Goal: Information Seeking & Learning: Learn about a topic

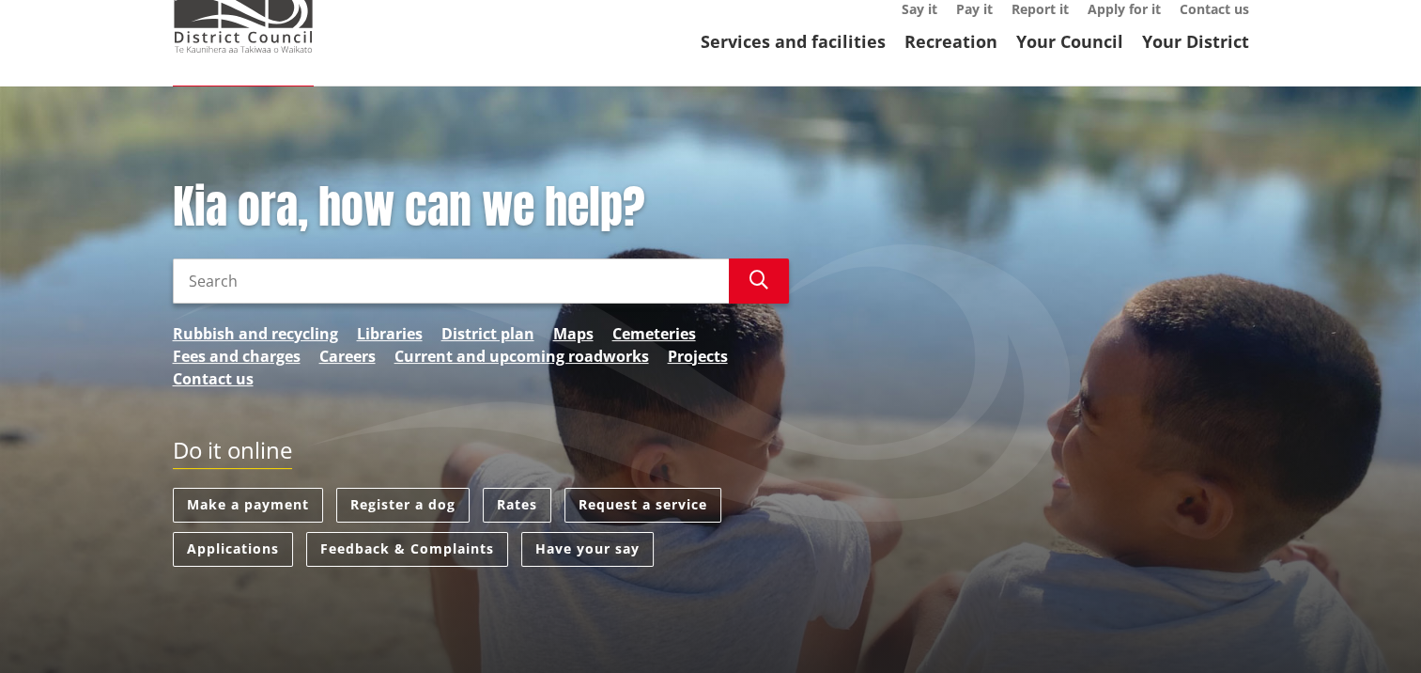
scroll to position [188, 0]
click at [488, 322] on link "District plan" at bounding box center [487, 333] width 93 height 23
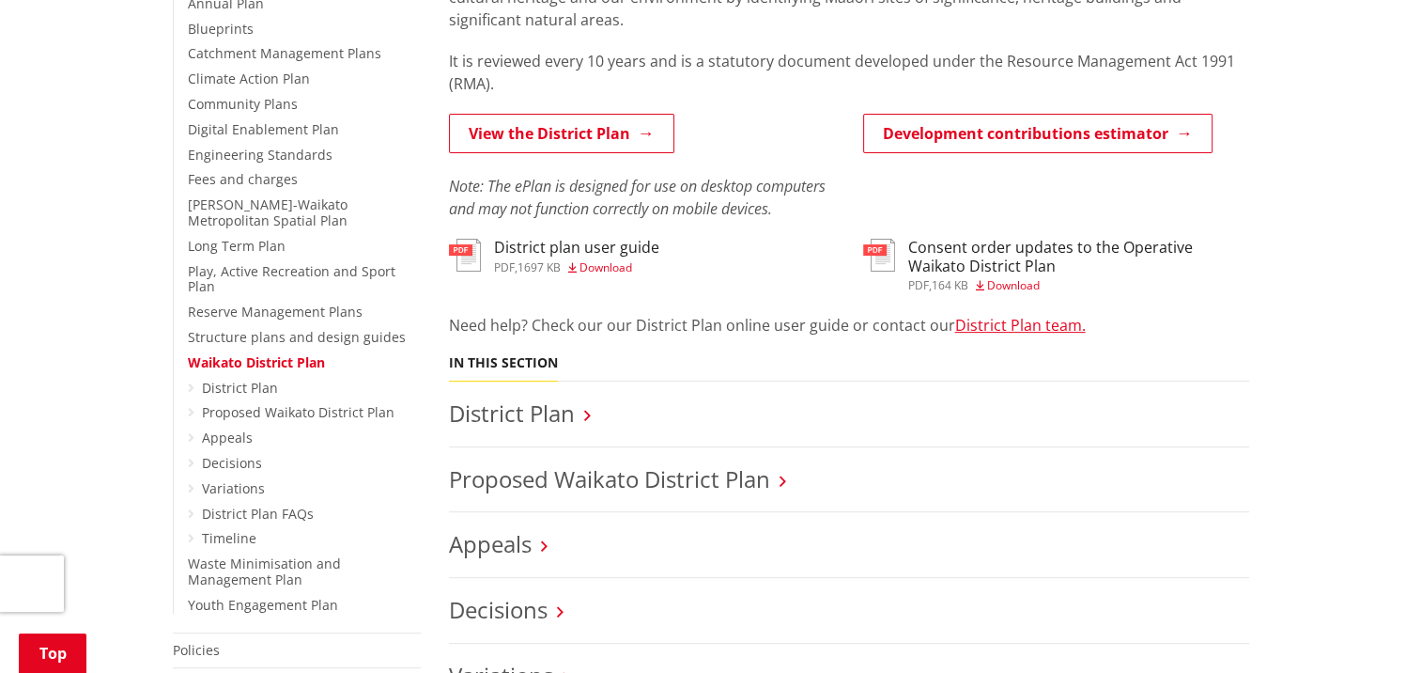
scroll to position [658, 0]
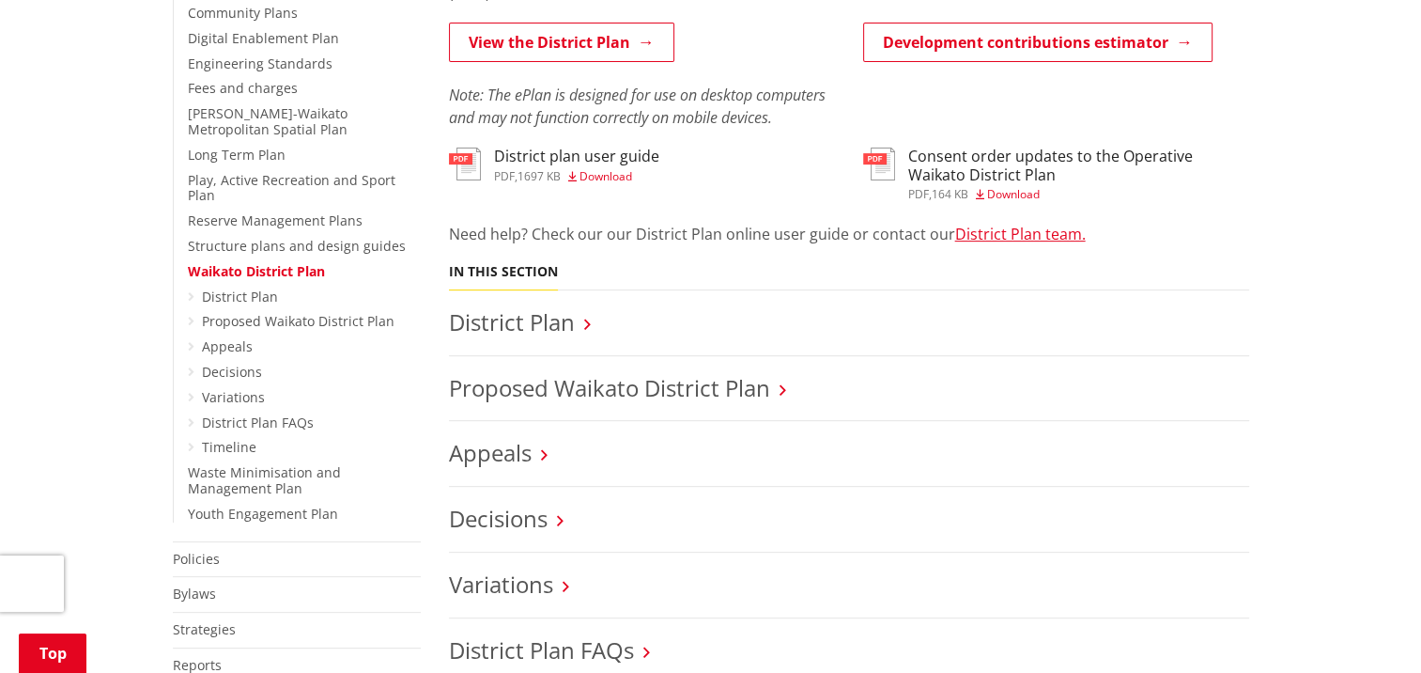
click at [1026, 186] on span "Download" at bounding box center [1013, 194] width 53 height 16
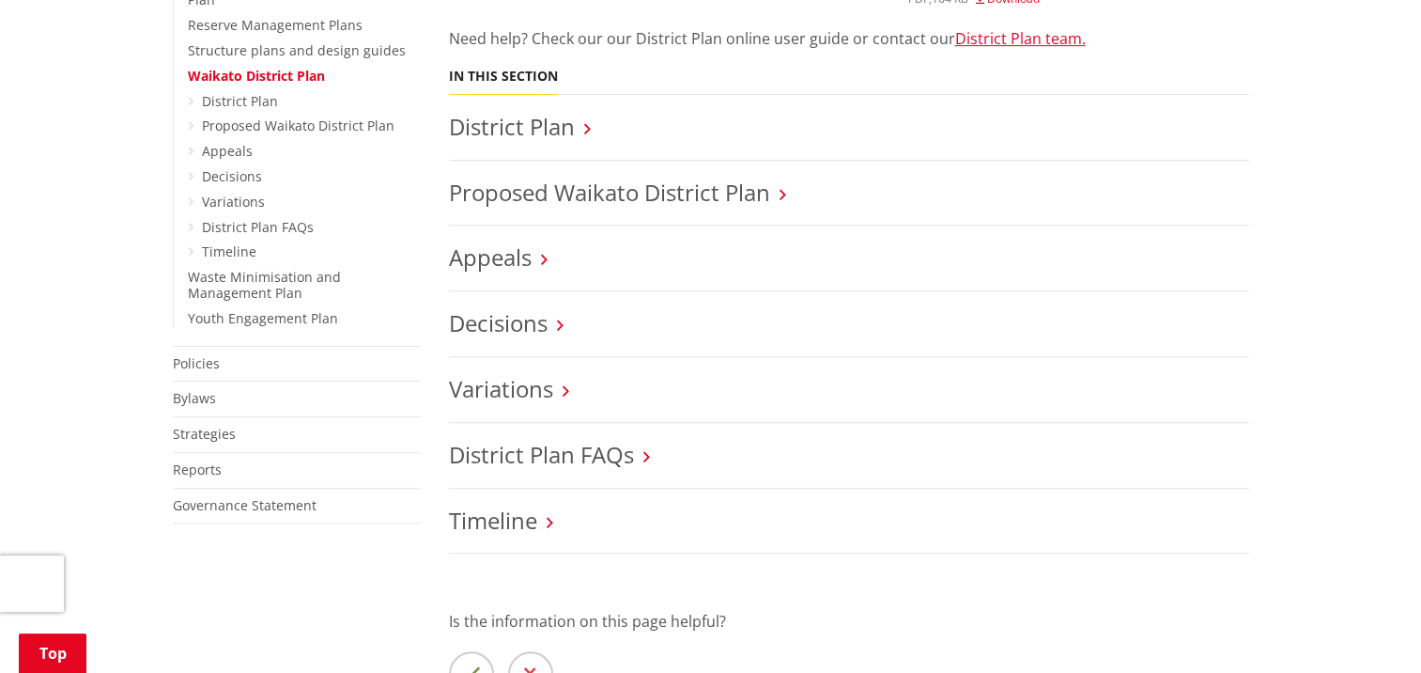
scroll to position [751, 0]
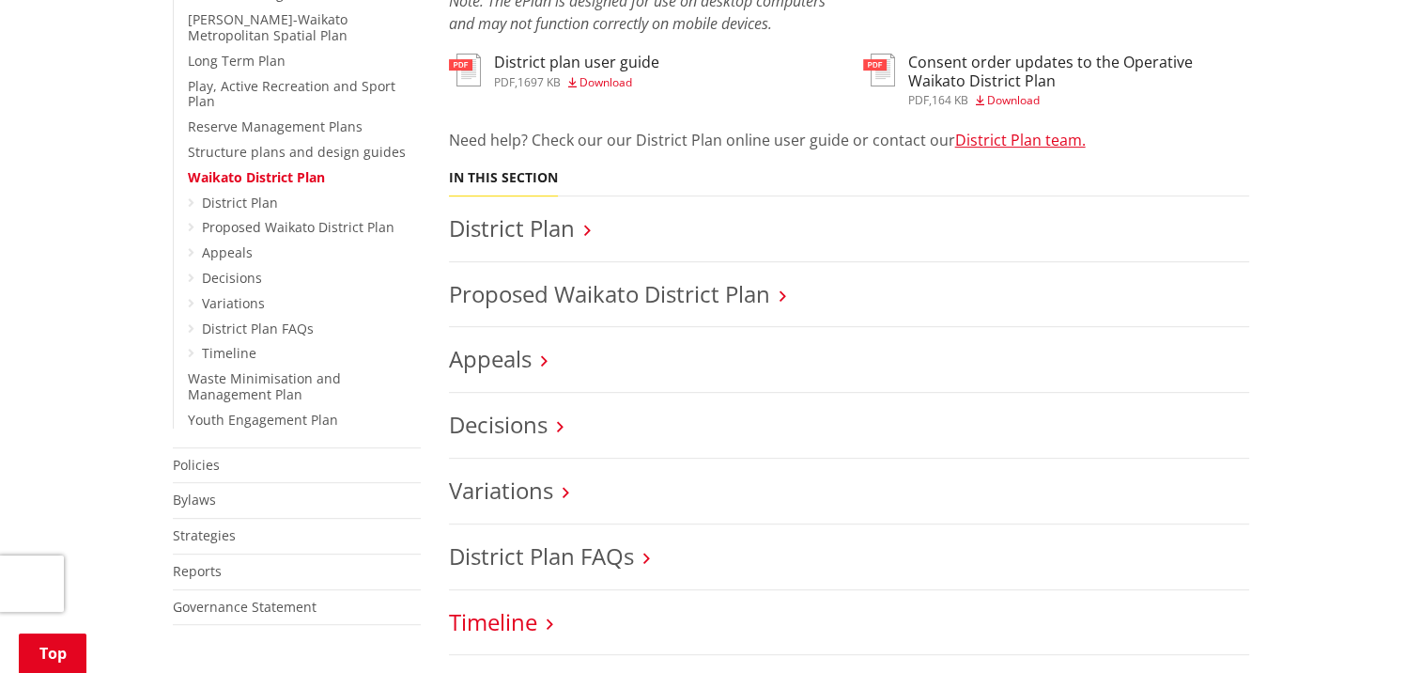
click at [531, 606] on link "Timeline" at bounding box center [493, 621] width 88 height 31
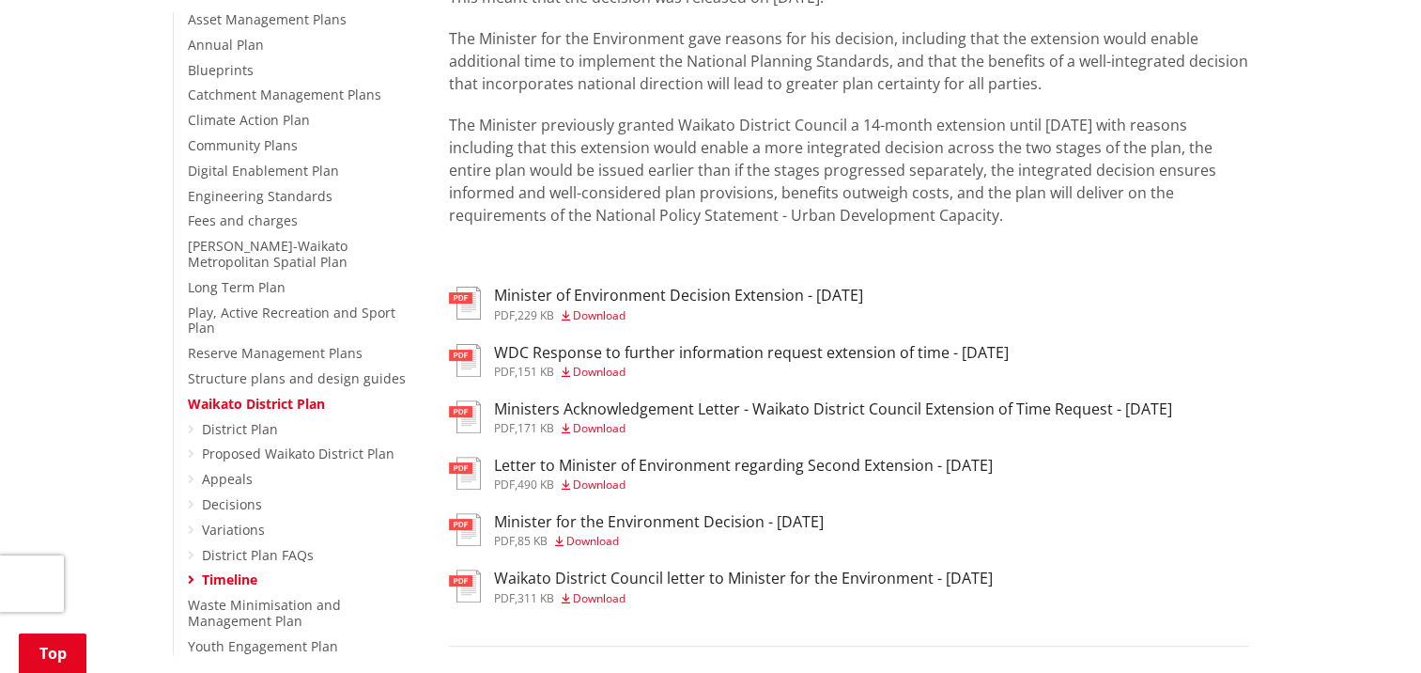
scroll to position [564, 0]
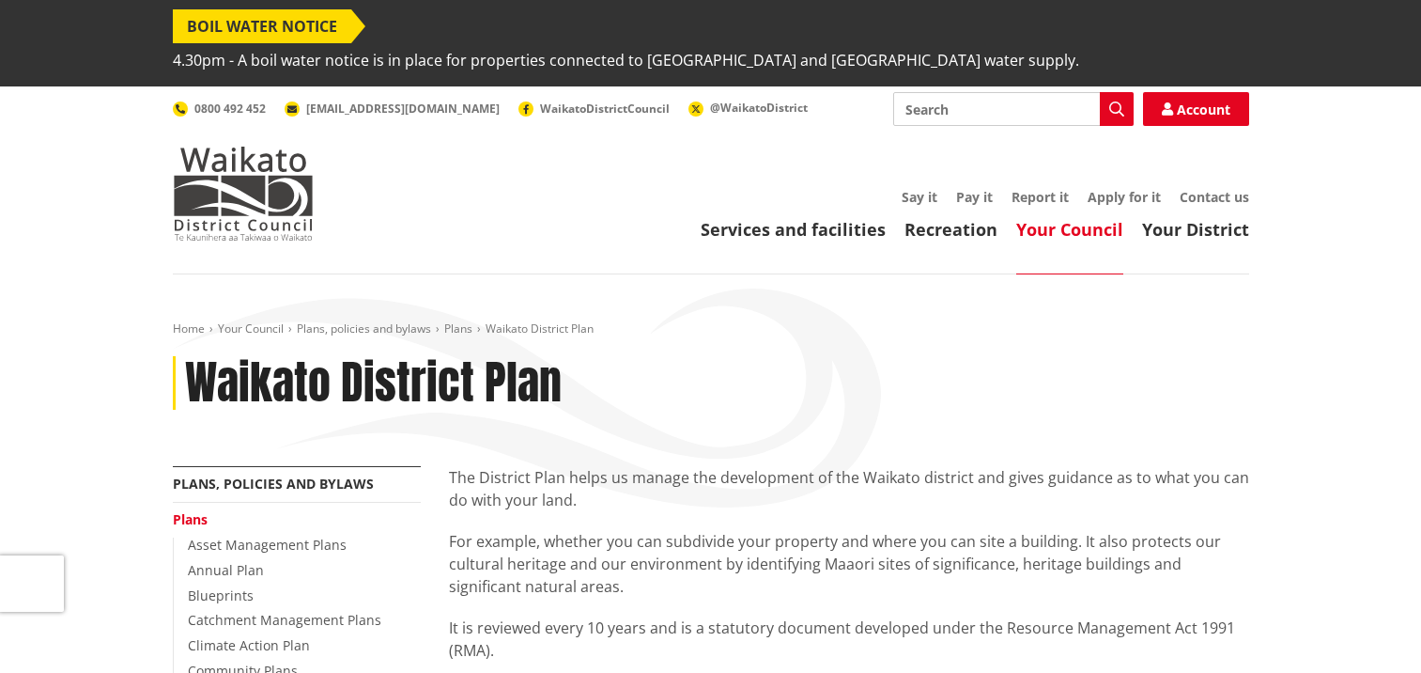
scroll to position [751, 0]
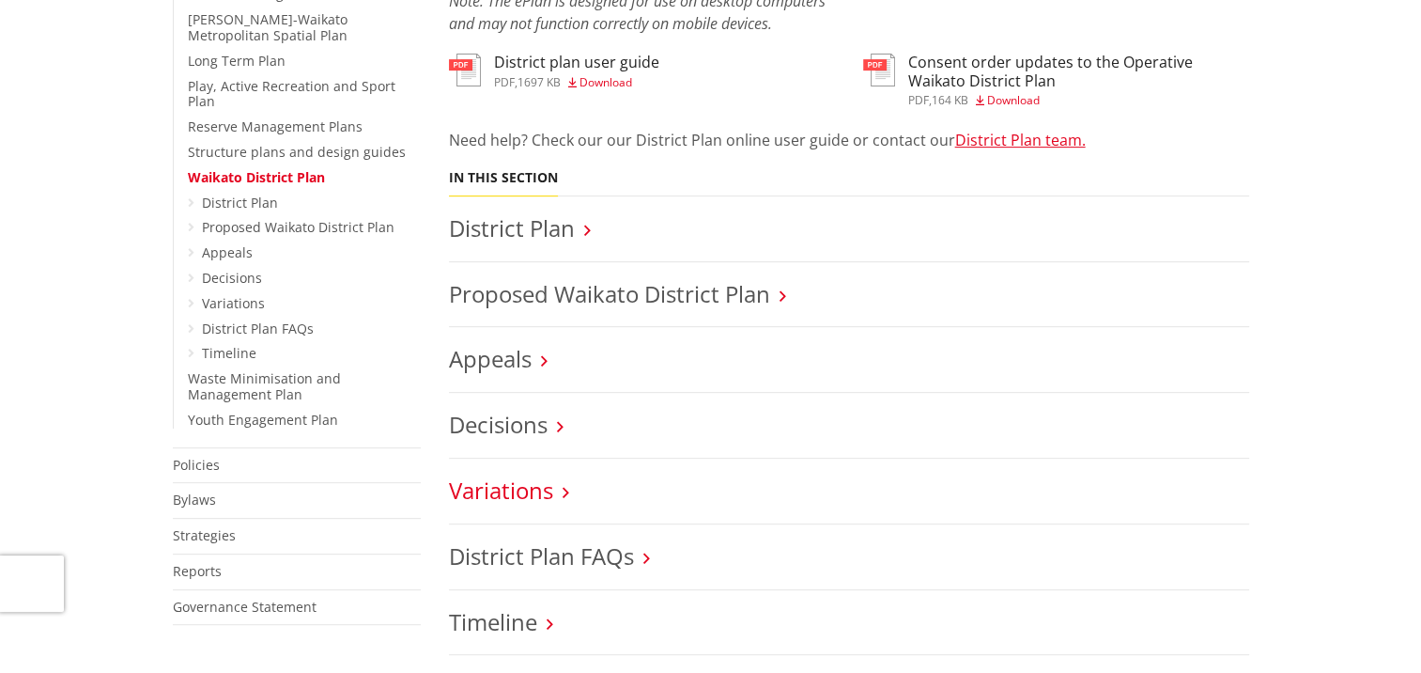
click at [523, 474] on link "Variations" at bounding box center [501, 489] width 104 height 31
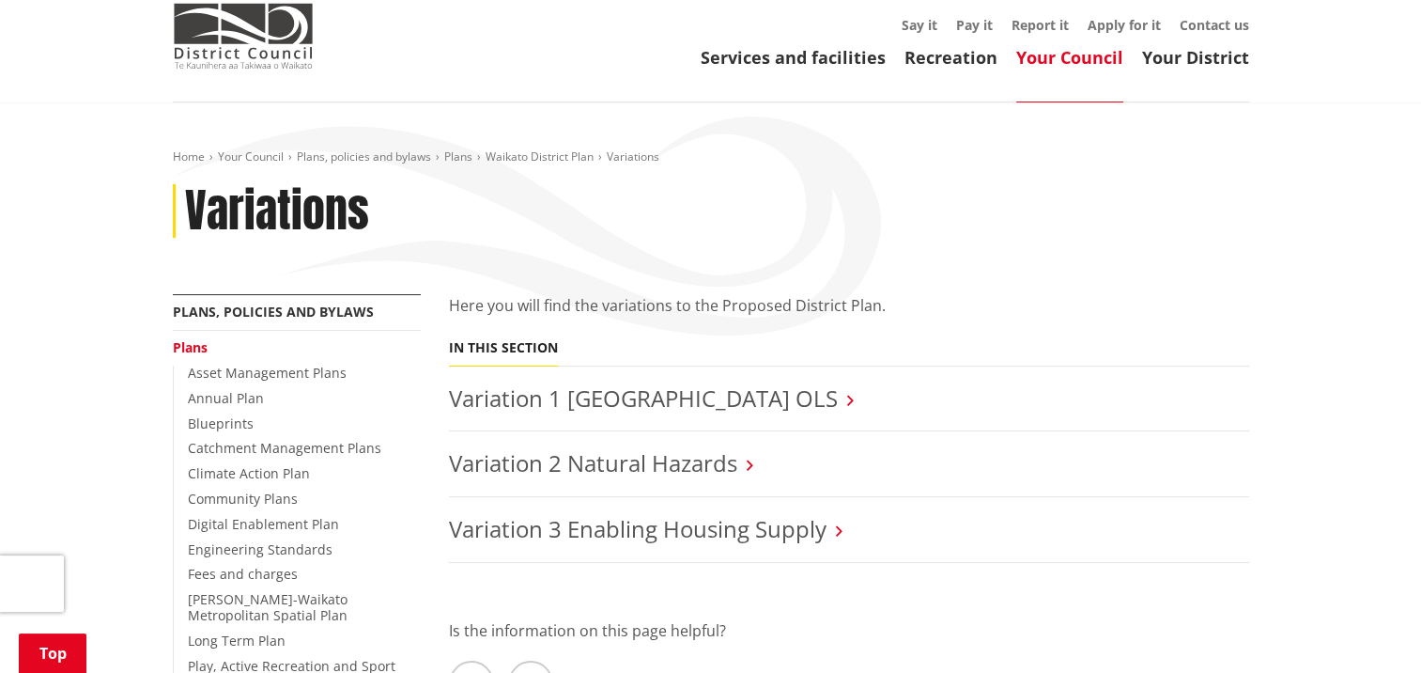
scroll to position [282, 0]
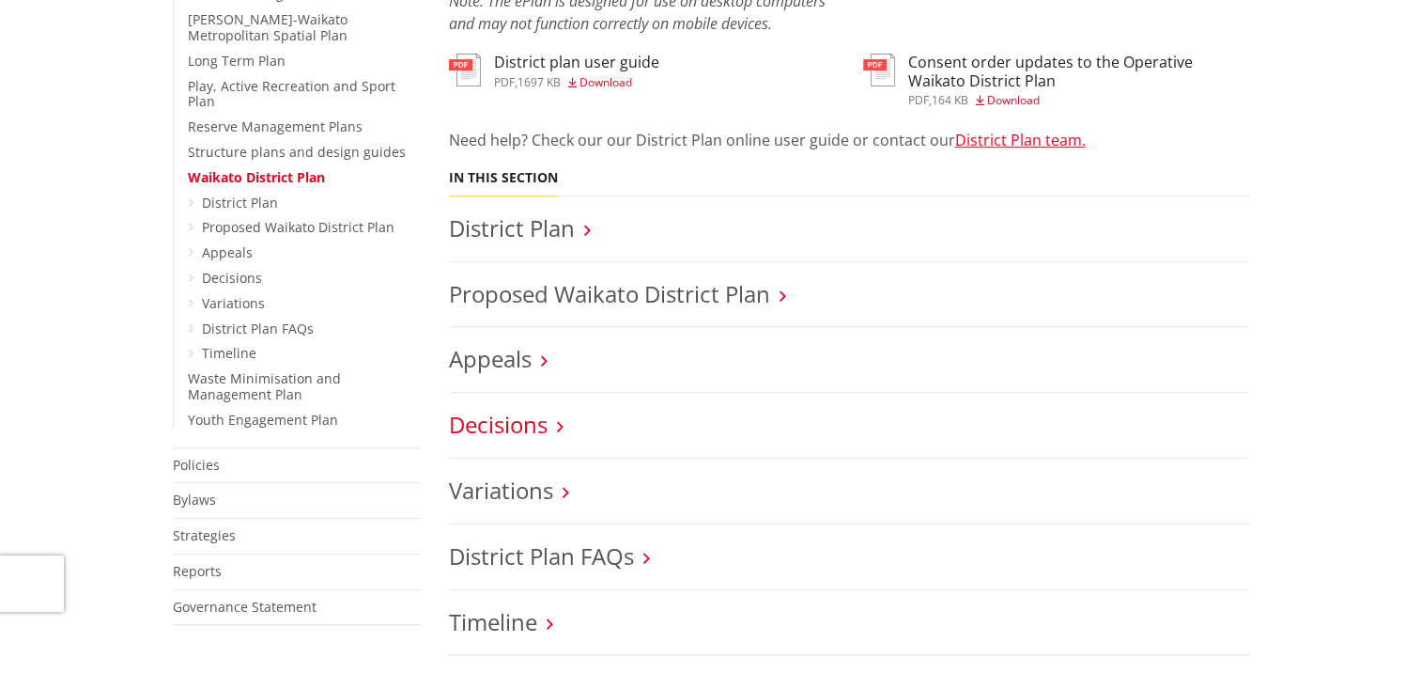
scroll to position [751, 0]
click at [497, 343] on link "Appeals" at bounding box center [490, 358] width 83 height 31
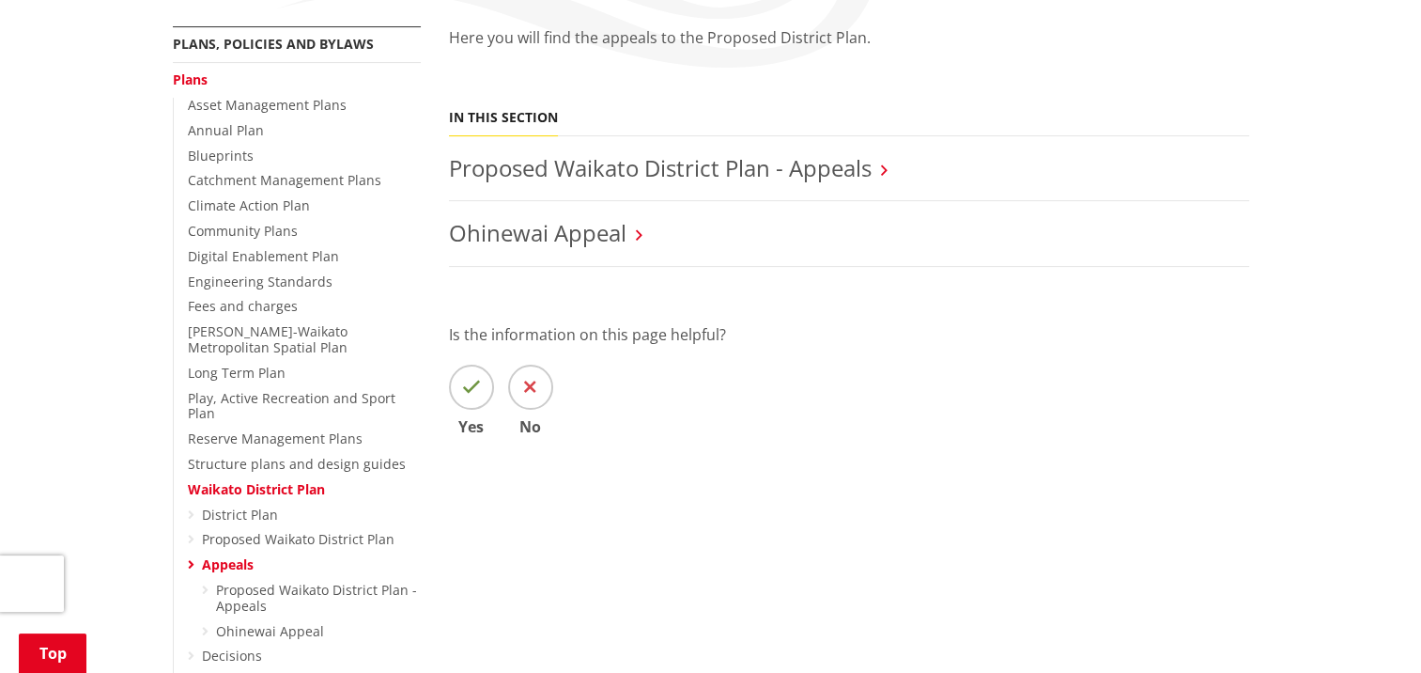
scroll to position [376, 0]
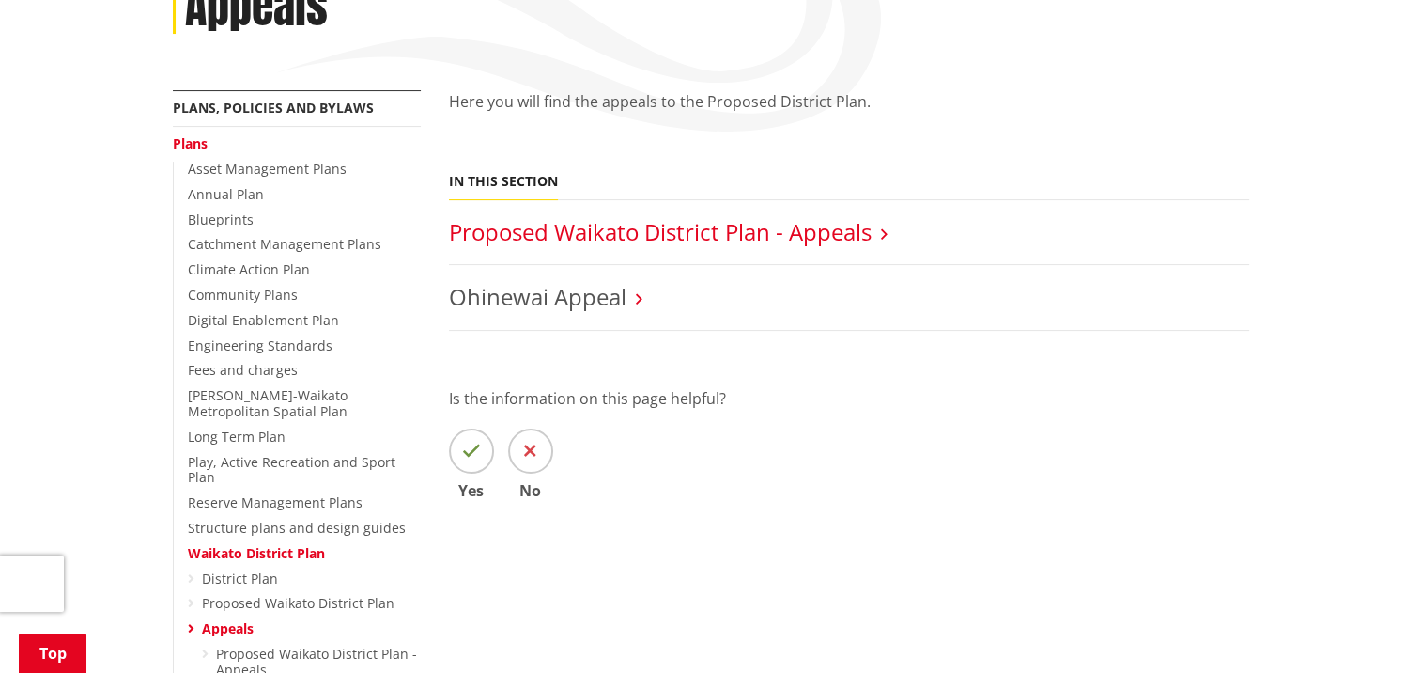
click at [669, 216] on link "Proposed Waikato District Plan - Appeals" at bounding box center [660, 231] width 423 height 31
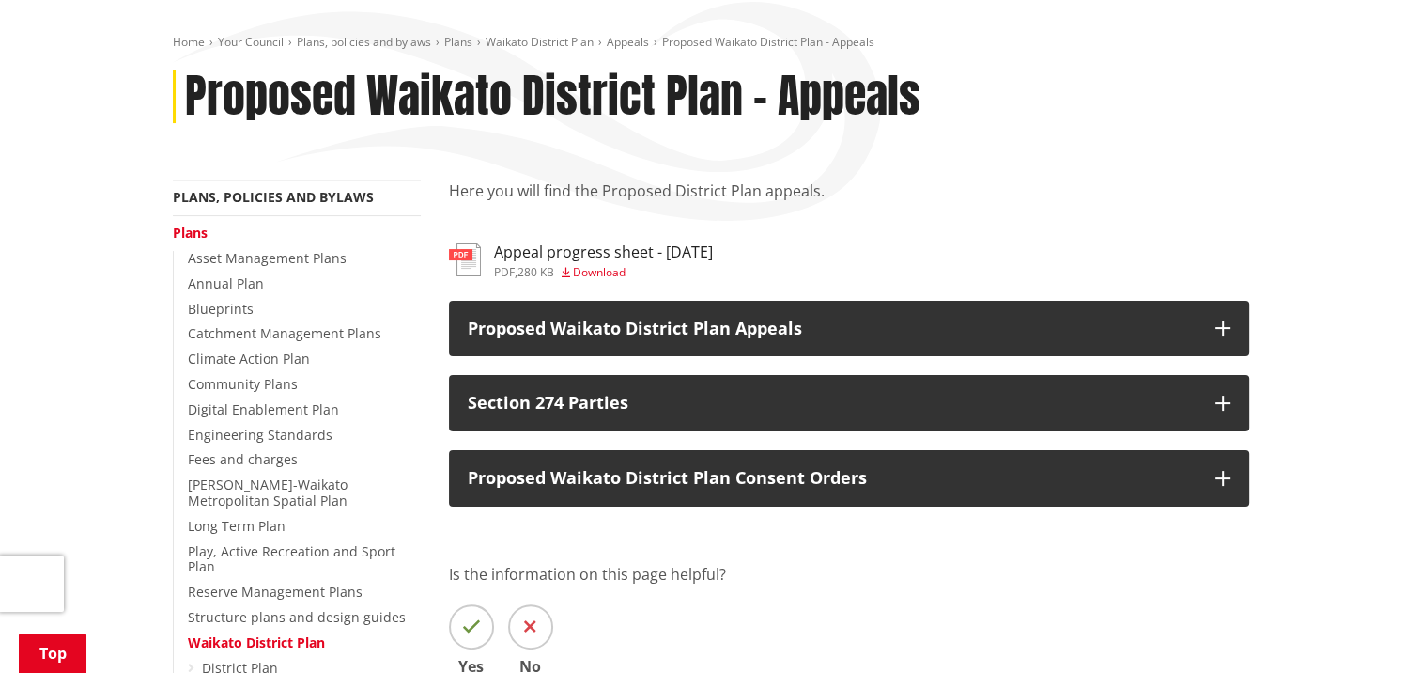
scroll to position [376, 0]
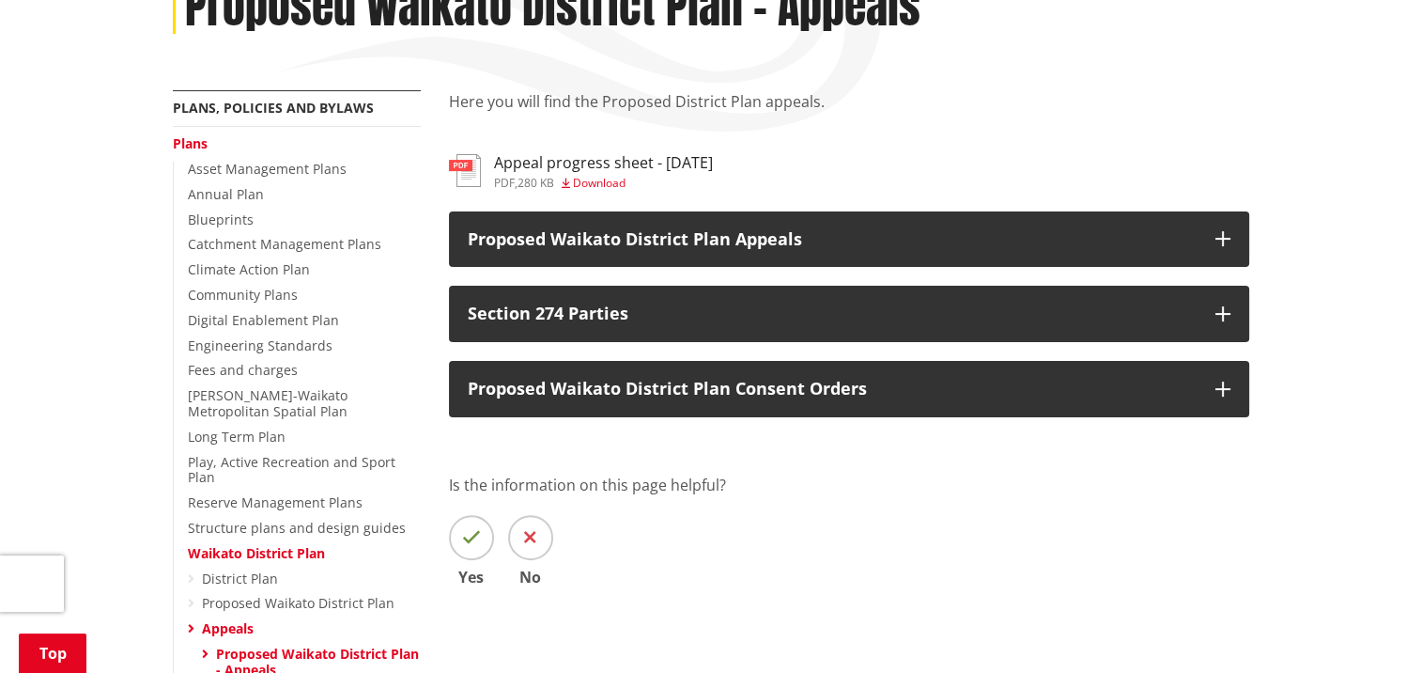
click at [624, 175] on span "Download" at bounding box center [599, 183] width 53 height 16
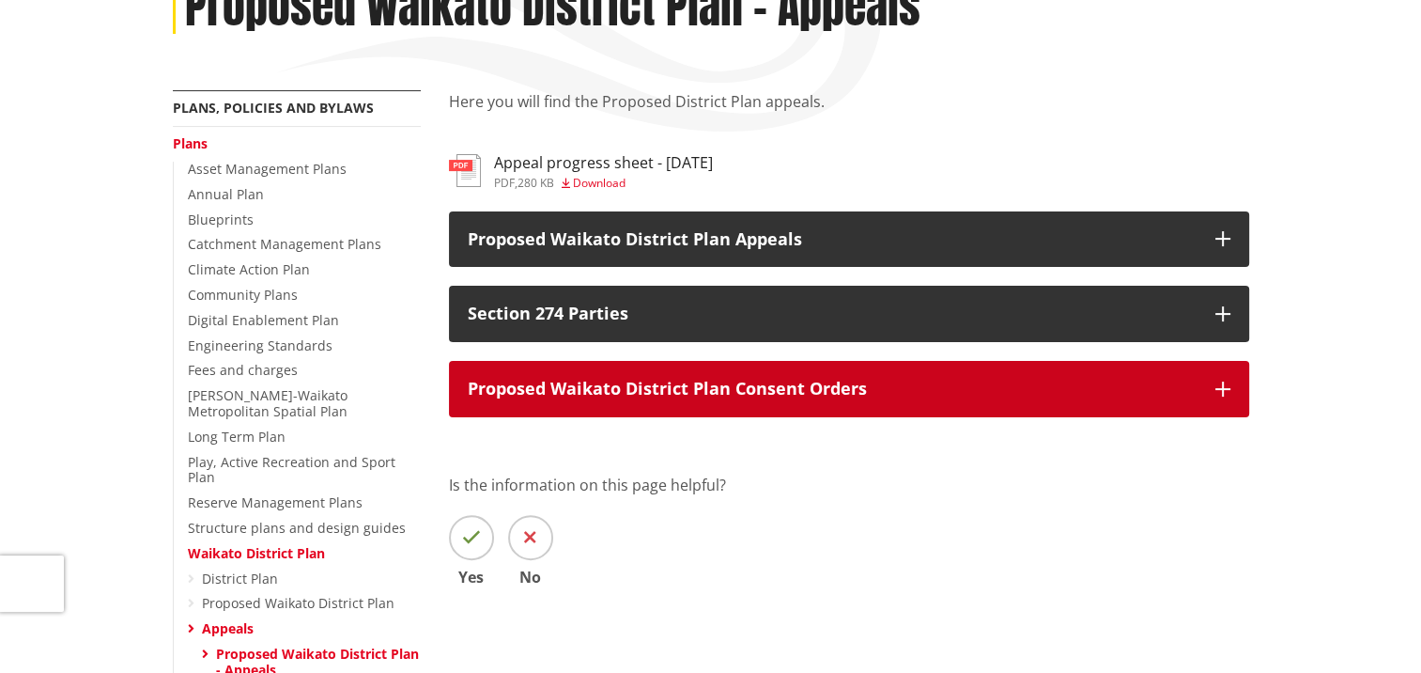
click at [831, 379] on p "Proposed Waikato District Plan Consent Orders" at bounding box center [832, 388] width 729 height 19
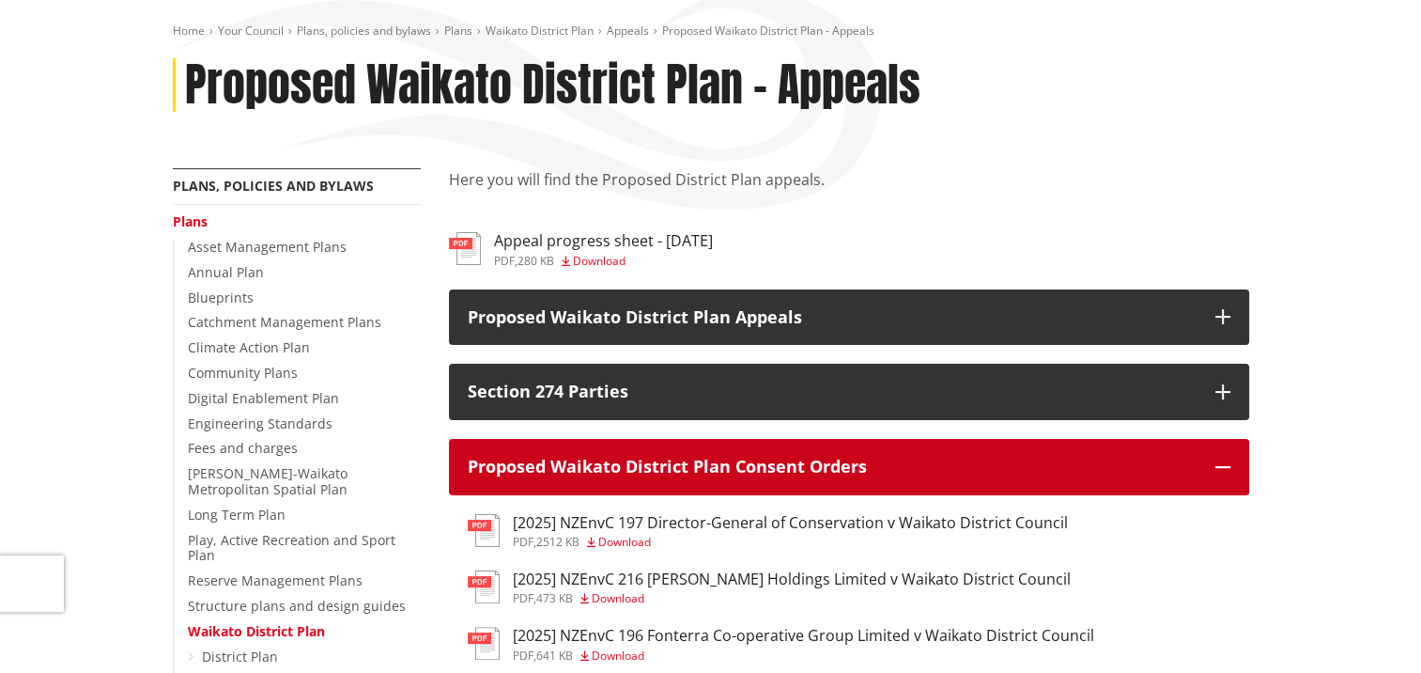
scroll to position [94, 0]
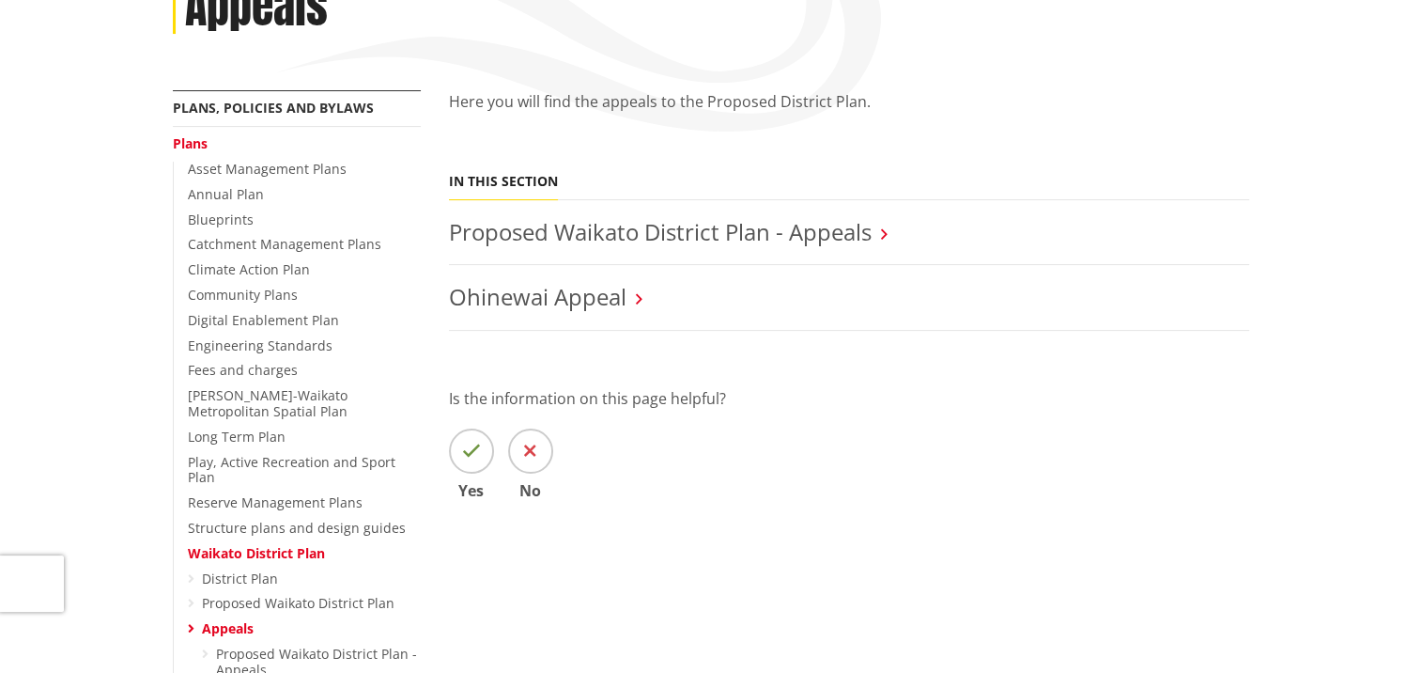
scroll to position [376, 0]
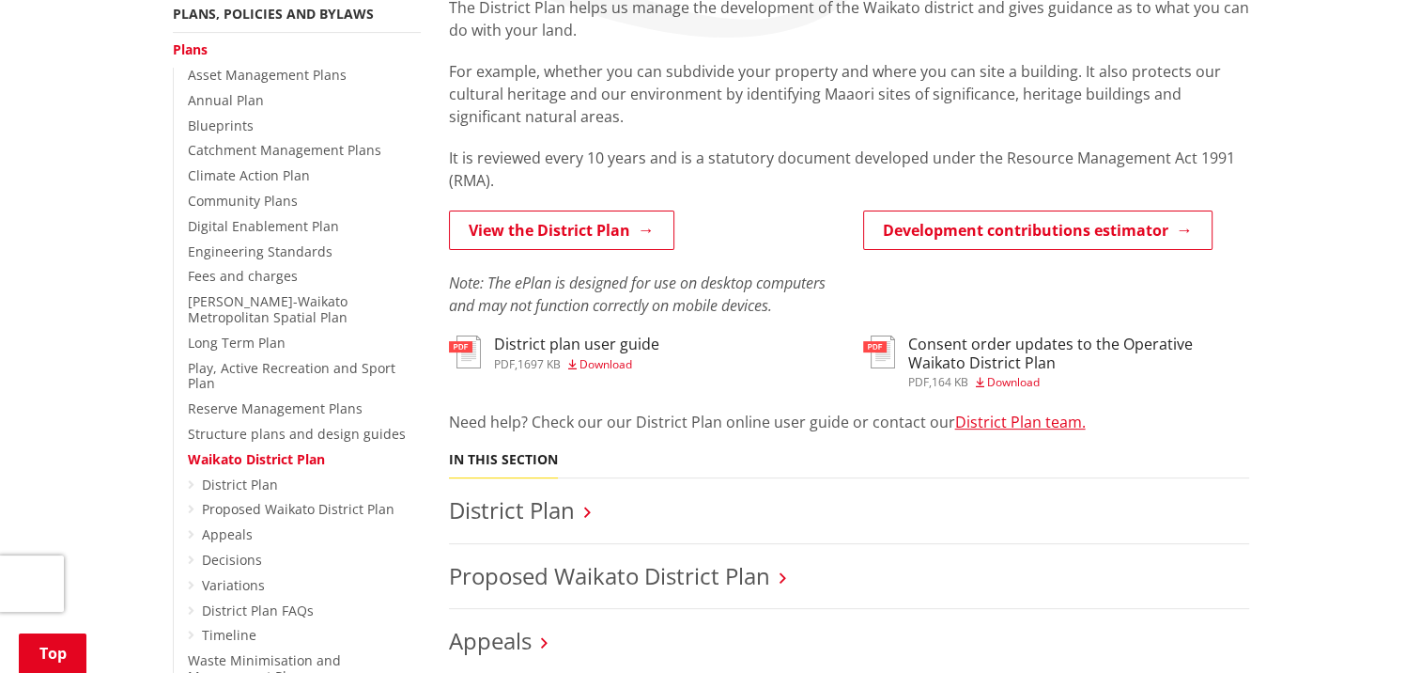
scroll to position [376, 0]
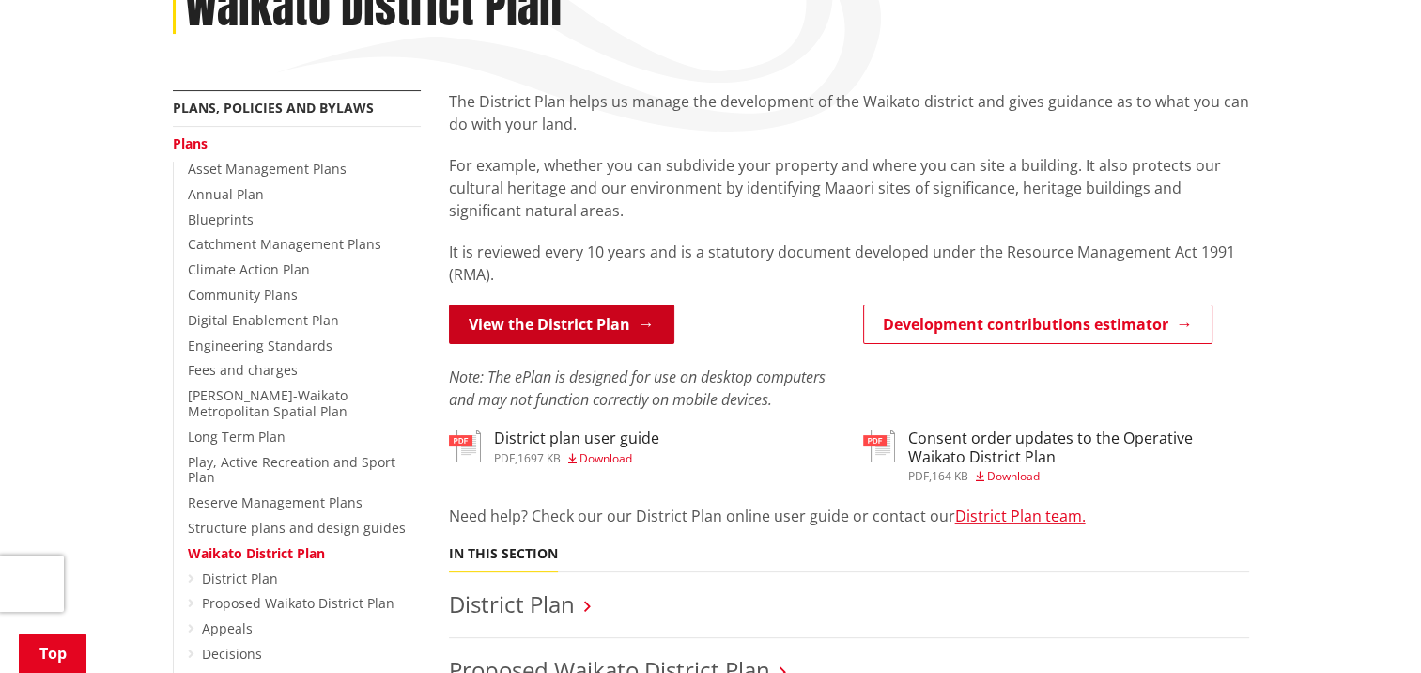
click at [564, 304] on link "View the District Plan" at bounding box center [561, 323] width 225 height 39
